Goal: Find specific page/section: Find specific page/section

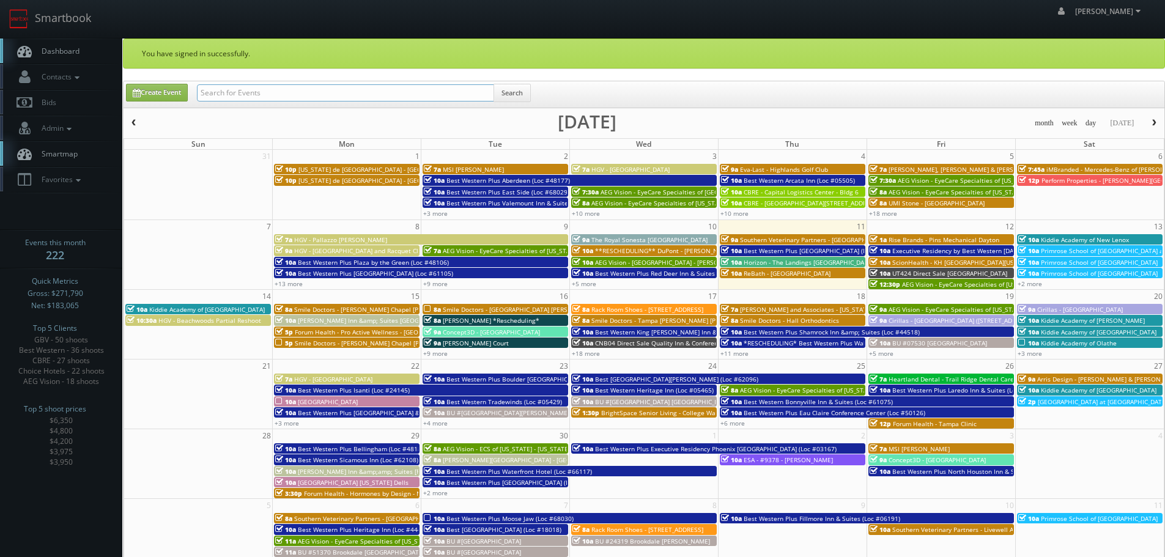
click at [267, 99] on input "text" at bounding box center [345, 92] width 297 height 17
type input "charter"
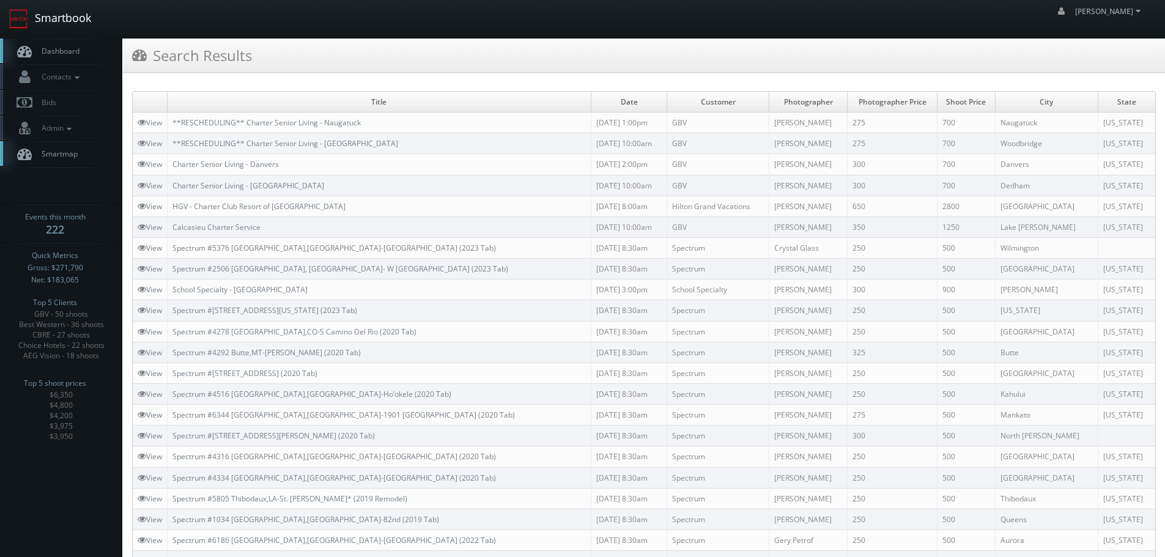
click at [65, 13] on link "Smartbook" at bounding box center [50, 19] width 100 height 38
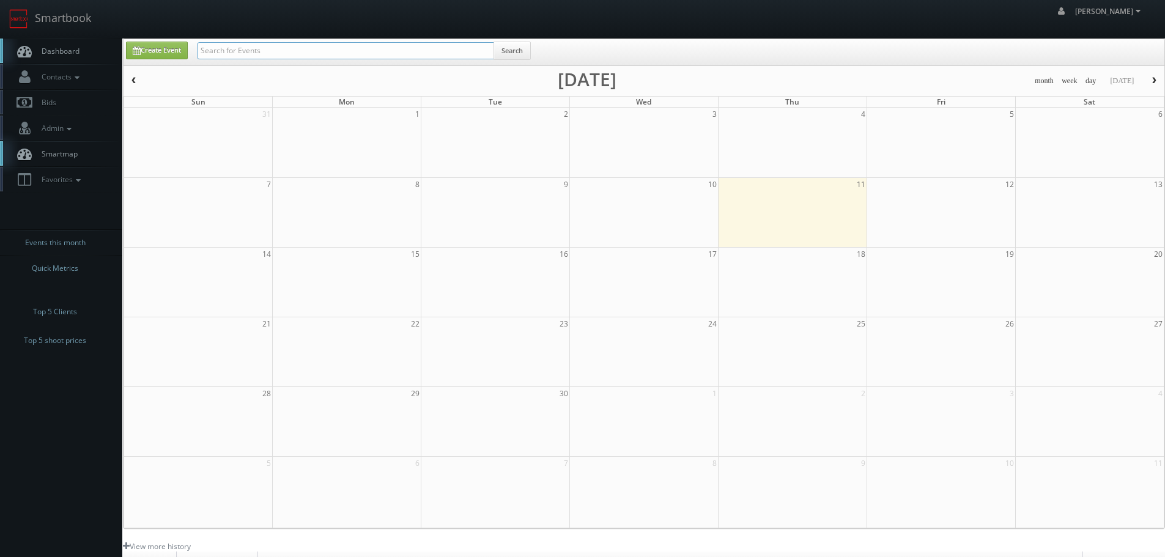
click at [273, 48] on input "text" at bounding box center [345, 50] width 297 height 17
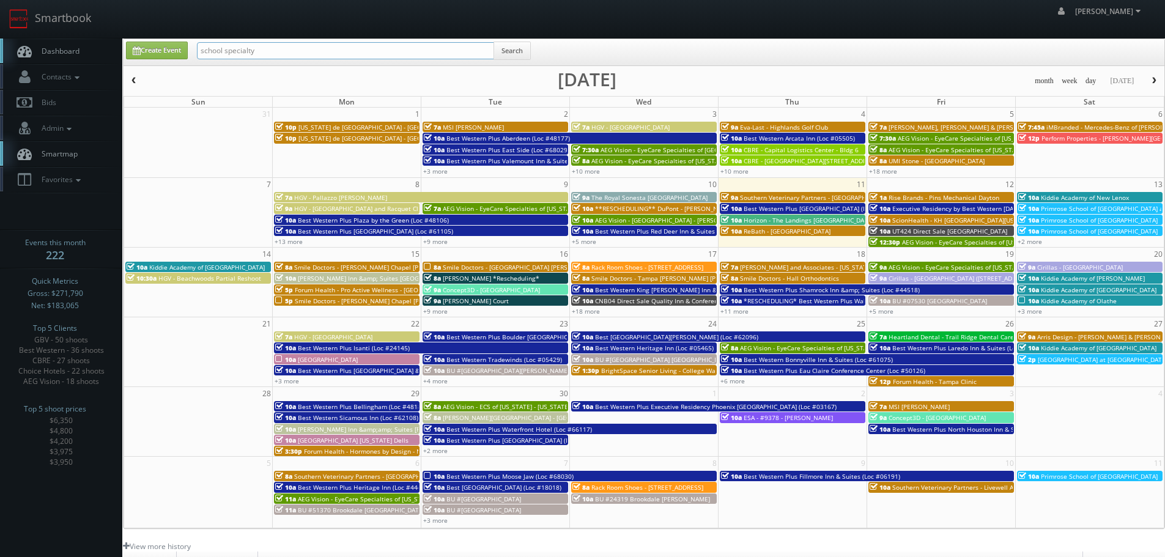
type input "school specialty"
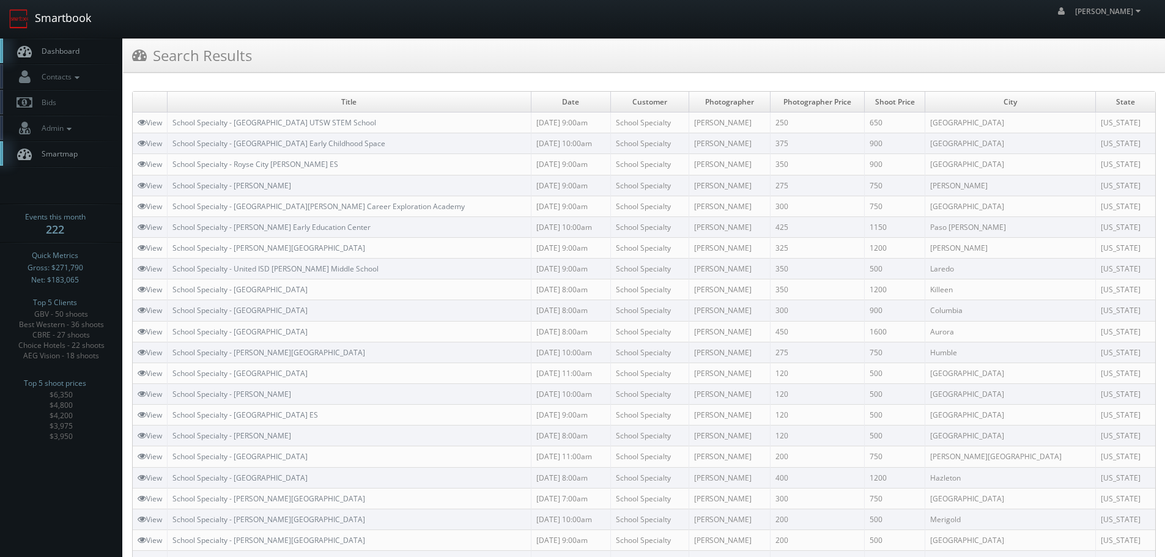
click at [63, 23] on link "Smartbook" at bounding box center [50, 19] width 100 height 38
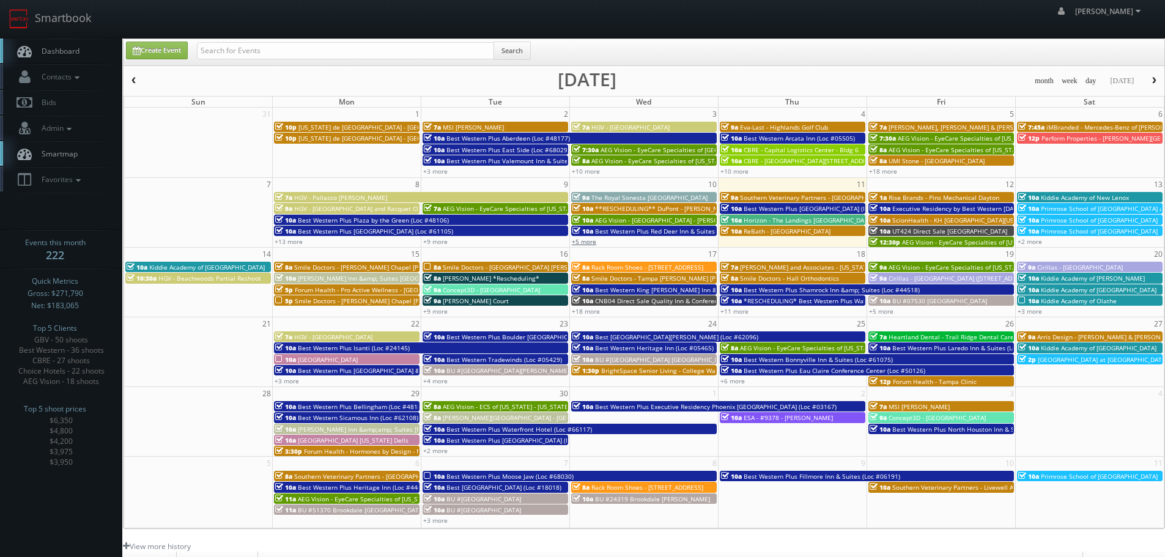
click at [577, 241] on link "+5 more" at bounding box center [584, 241] width 24 height 9
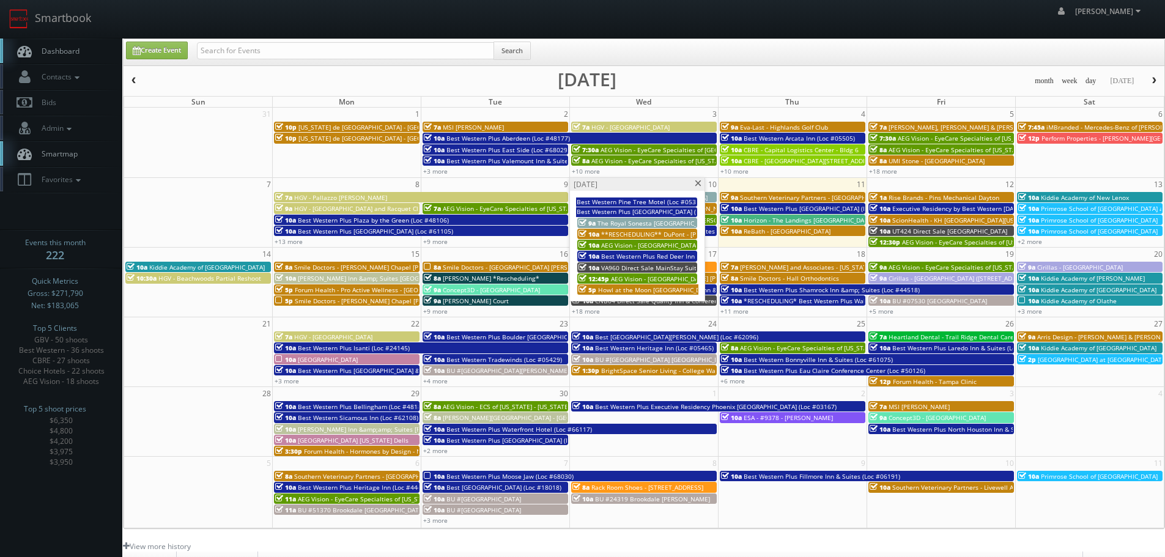
click at [697, 184] on span at bounding box center [698, 183] width 8 height 7
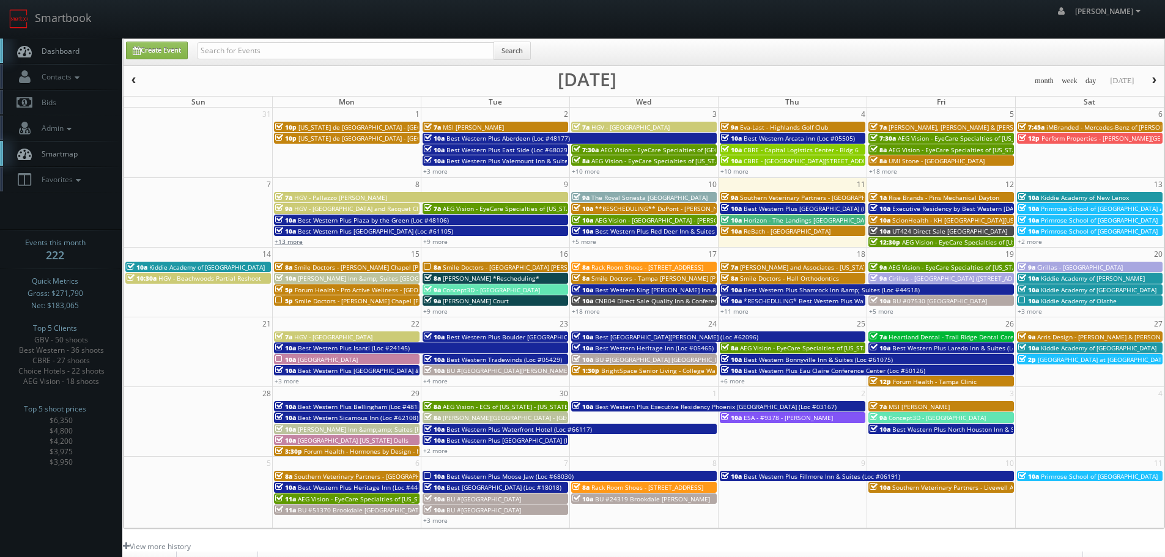
click at [300, 245] on link "+13 more" at bounding box center [289, 241] width 28 height 9
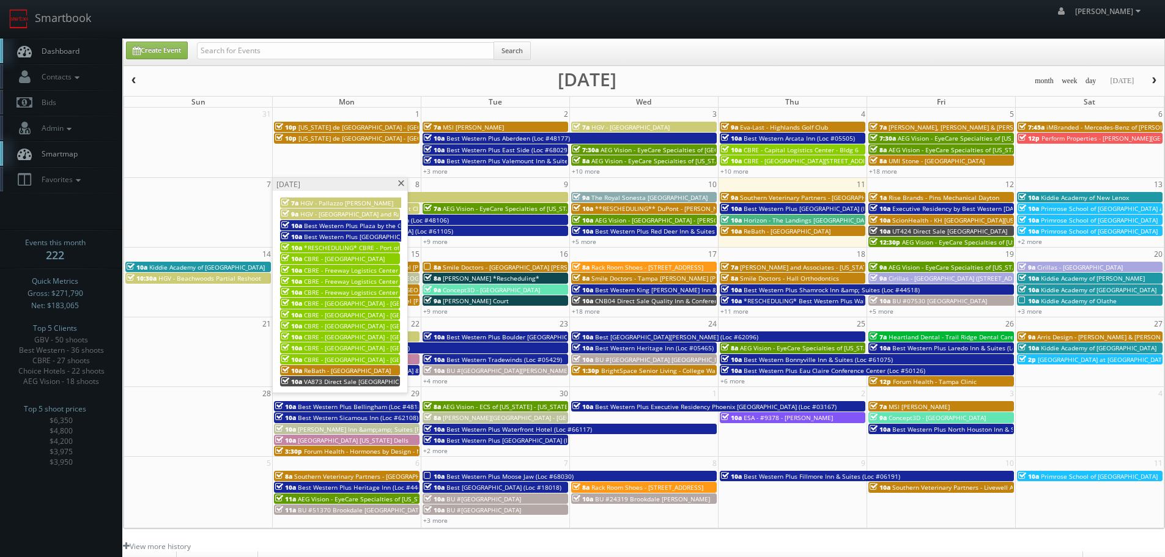
click at [402, 184] on span at bounding box center [401, 183] width 8 height 7
